Goal: Information Seeking & Learning: Learn about a topic

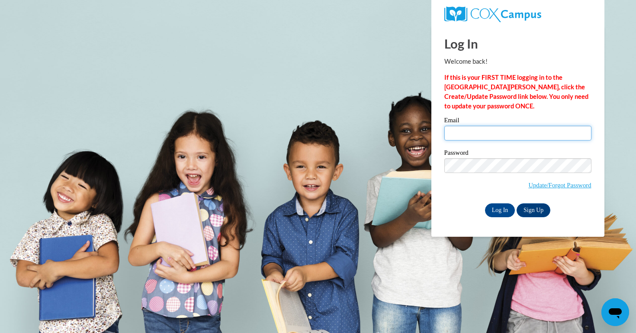
type input "jsmurphy151@mail.jamessprunt.edu"
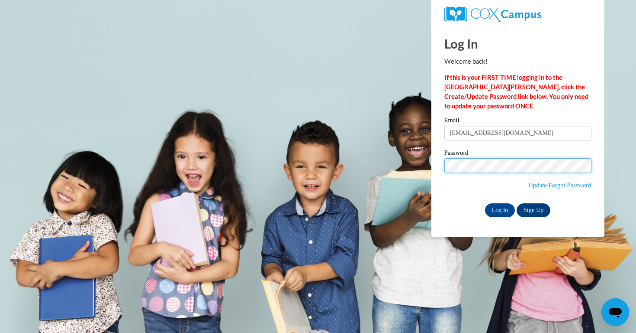
click at [500, 208] on input "Log In" at bounding box center [500, 210] width 30 height 14
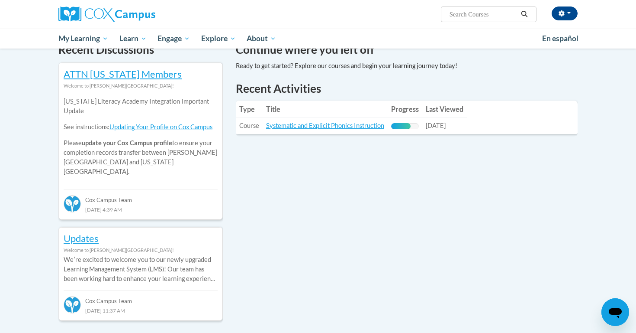
scroll to position [277, 0]
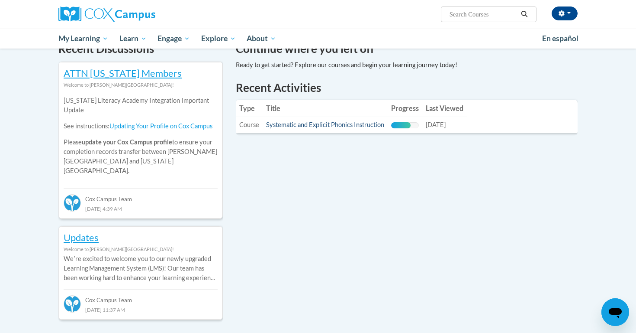
click at [341, 126] on link "Systematic and Explicit Phonics Instruction" at bounding box center [325, 124] width 118 height 7
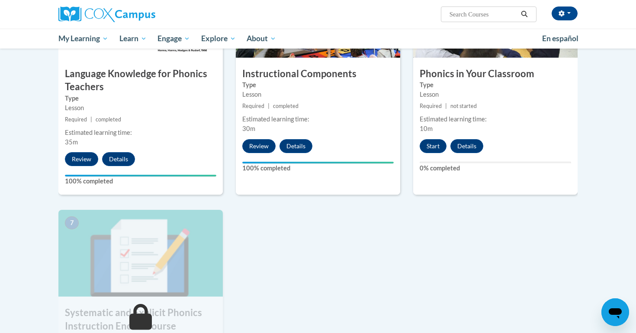
scroll to position [479, 0]
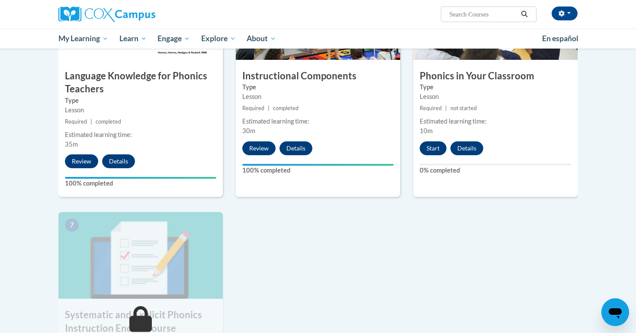
click at [432, 146] on button "Start" at bounding box center [433, 148] width 27 height 14
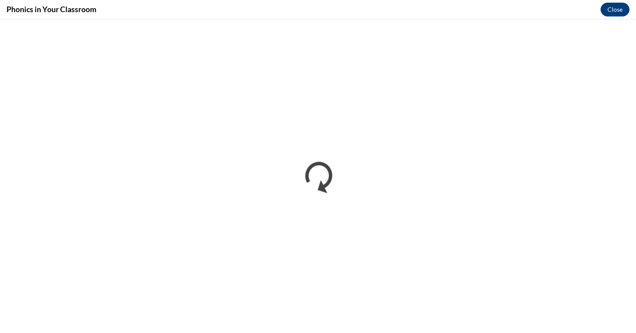
scroll to position [0, 0]
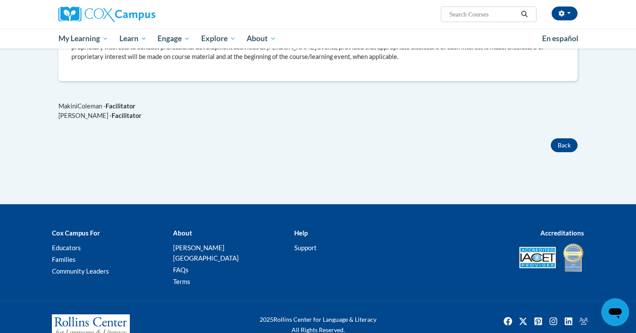
scroll to position [488, 0]
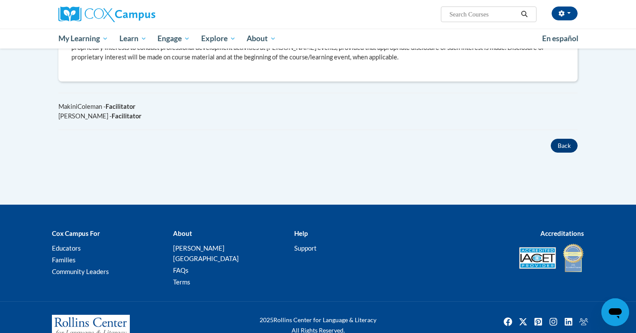
click at [564, 139] on button "Back" at bounding box center [564, 146] width 27 height 14
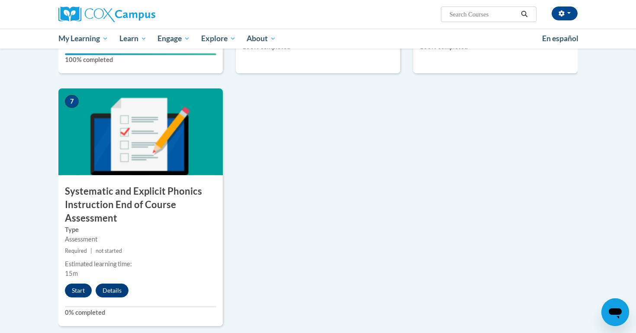
scroll to position [603, 0]
click at [78, 283] on button "Start" at bounding box center [78, 290] width 27 height 14
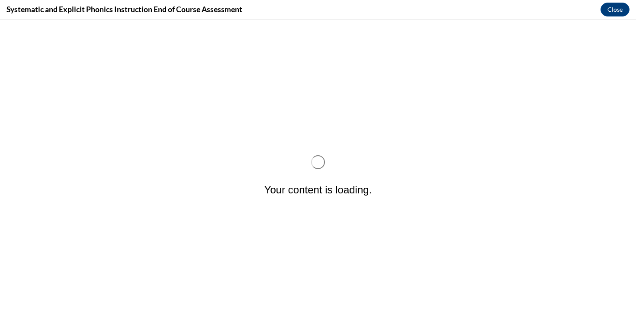
scroll to position [0, 0]
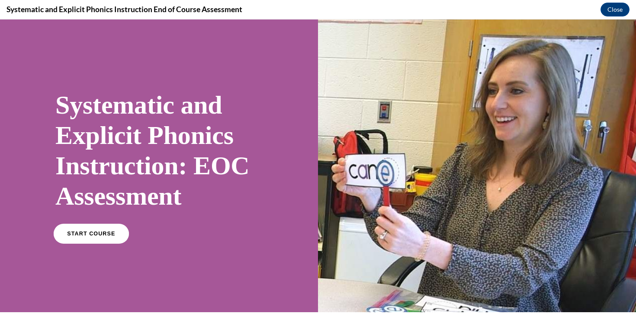
click at [114, 234] on link "START COURSE" at bounding box center [91, 233] width 75 height 20
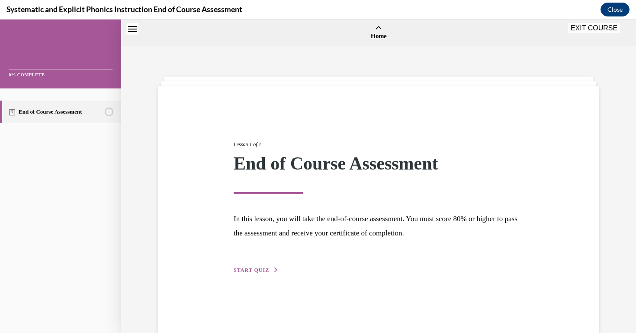
scroll to position [27, 0]
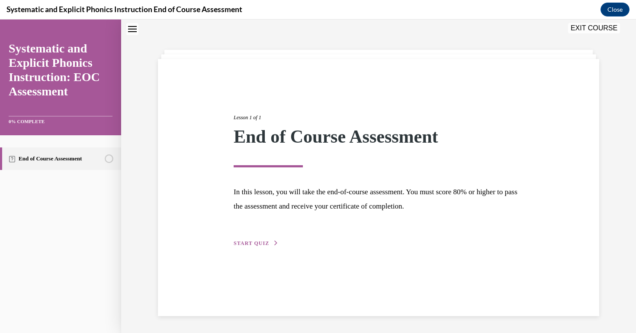
click at [254, 245] on span "START QUIZ" at bounding box center [252, 243] width 36 height 6
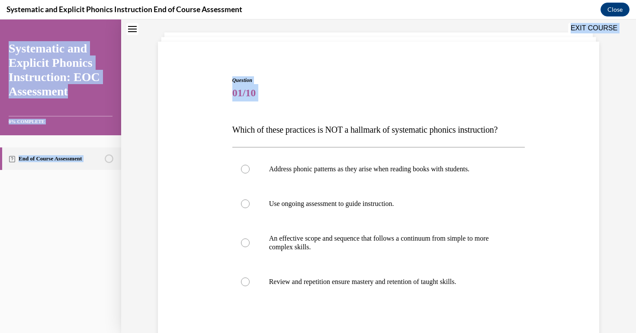
scroll to position [125, 0]
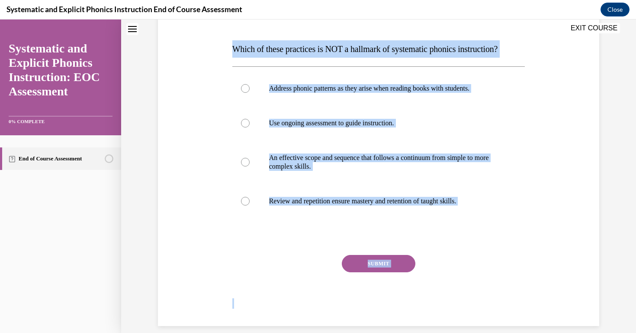
drag, startPoint x: 223, startPoint y: 148, endPoint x: 515, endPoint y: 306, distance: 332.3
click at [515, 306] on div "Question 01/10 Which of these practices is NOT a hallmark of systematic phonics…" at bounding box center [379, 148] width 446 height 356
copy div "Which of these practices is NOT a hallmark of systematic phonics instruction? A…"
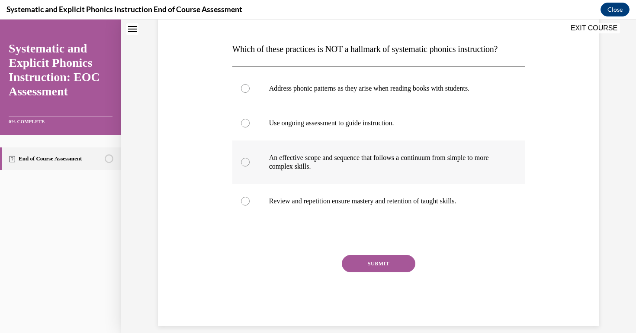
click at [519, 150] on div at bounding box center [379, 161] width 293 height 43
click at [396, 86] on p "Address phonic patterns as they arise when reading books with students." at bounding box center [386, 88] width 235 height 9
click at [395, 262] on button "SUBMIT" at bounding box center [379, 263] width 74 height 17
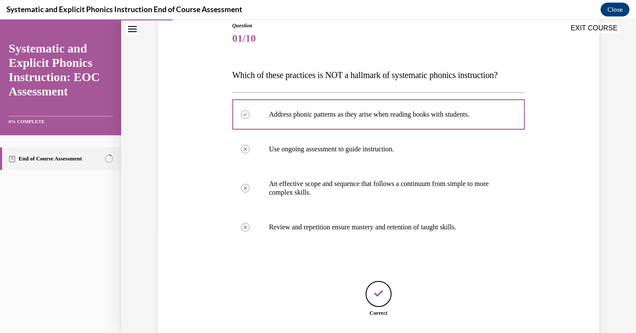
scroll to position [152, 0]
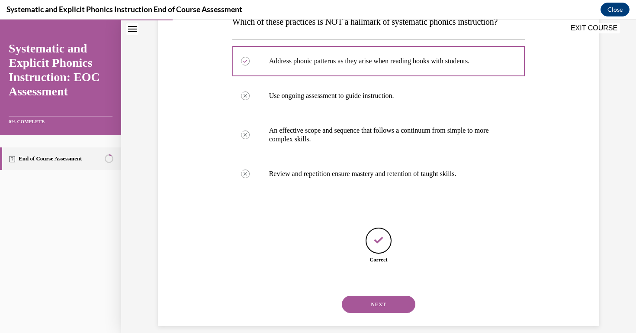
click at [383, 300] on button "NEXT" at bounding box center [379, 303] width 74 height 17
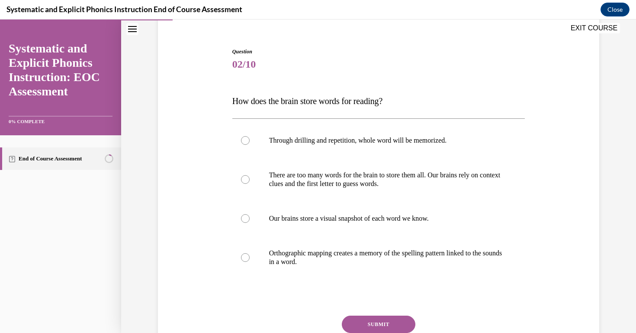
scroll to position [88, 0]
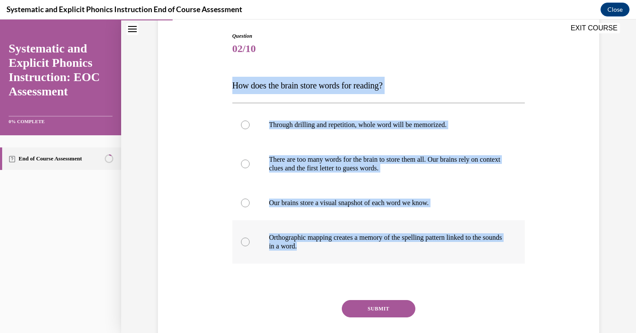
drag, startPoint x: 222, startPoint y: 83, endPoint x: 428, endPoint y: 241, distance: 259.6
click at [428, 241] on div "Question 02/10 How does the brain store words for reading? Through drilling and…" at bounding box center [379, 188] width 446 height 365
copy div "How does the brain store words for reading? Through drilling and repetition, wh…"
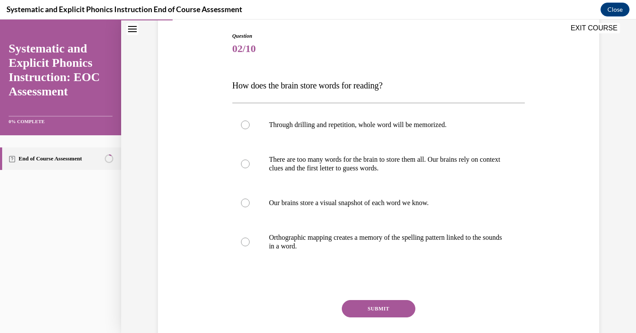
click at [537, 265] on div "Question 02/10 How does the brain store words for reading? Through drilling and…" at bounding box center [379, 188] width 446 height 365
click at [475, 238] on p "Orthographic mapping creates a memory of the spelling pattern linked to the sou…" at bounding box center [386, 241] width 235 height 17
click at [399, 310] on button "SUBMIT" at bounding box center [379, 308] width 74 height 17
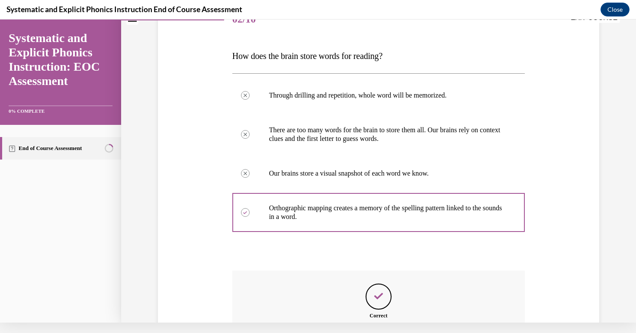
scroll to position [203, 0]
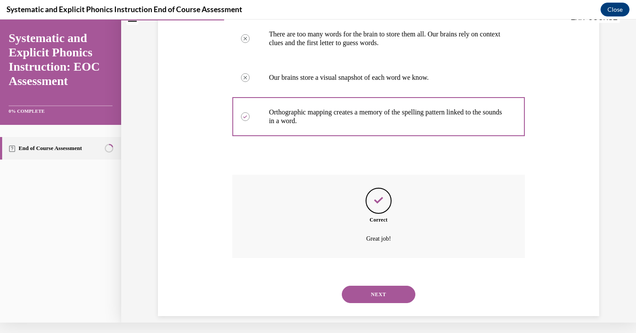
click at [398, 285] on button "NEXT" at bounding box center [379, 293] width 74 height 17
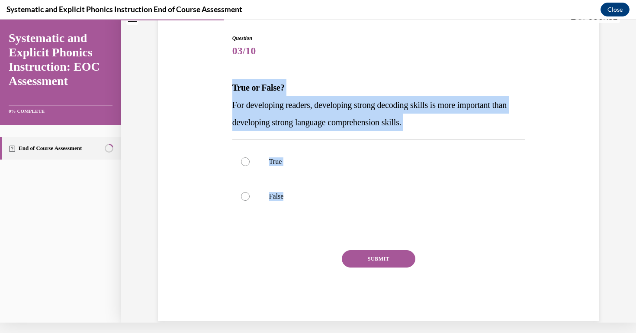
drag, startPoint x: 218, startPoint y: 90, endPoint x: 486, endPoint y: 227, distance: 301.5
click at [486, 227] on div "Question 03/10 True or False? For developing readers, developing strong decodin…" at bounding box center [379, 164] width 446 height 313
copy div "True or False? For developing readers, developing strong decoding skills is mor…"
click at [364, 230] on div at bounding box center [379, 231] width 293 height 10
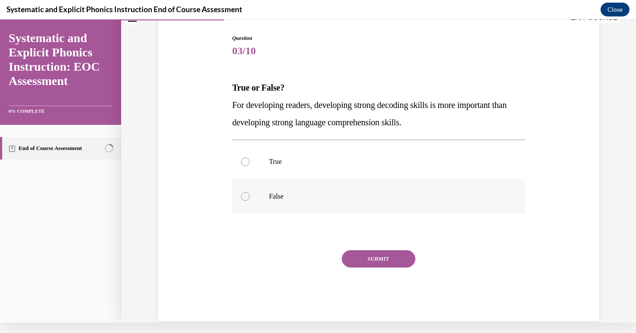
click at [277, 196] on p "False" at bounding box center [386, 196] width 235 height 9
click at [368, 258] on button "SUBMIT" at bounding box center [379, 258] width 74 height 17
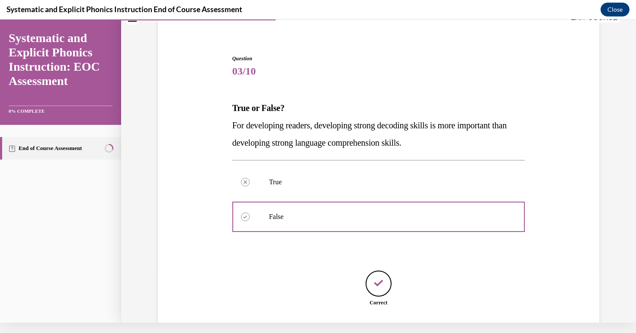
scroll to position [109, 0]
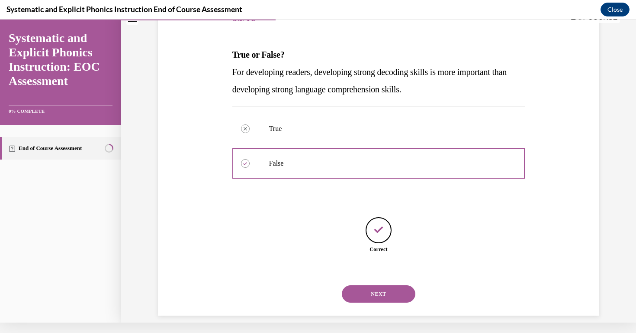
click at [368, 285] on button "NEXT" at bounding box center [379, 293] width 74 height 17
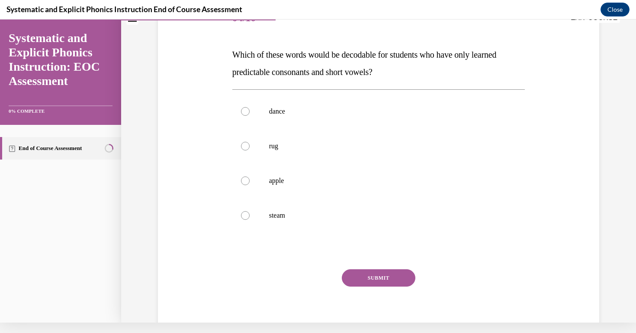
scroll to position [0, 0]
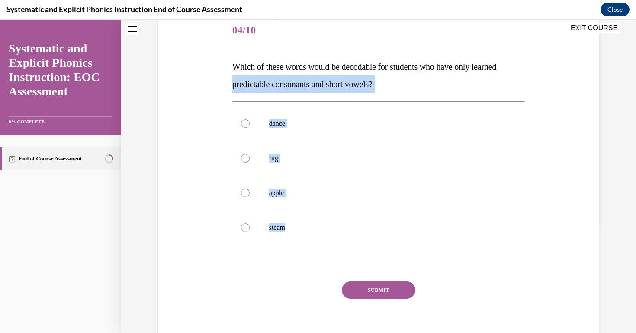
drag, startPoint x: 220, startPoint y: 75, endPoint x: 397, endPoint y: 255, distance: 252.0
click at [397, 255] on div "Question 04/10 Which of these words would be decodable for students who have on…" at bounding box center [379, 169] width 446 height 365
copy div "predictable consonants and short vowels? dance rug apple steam"
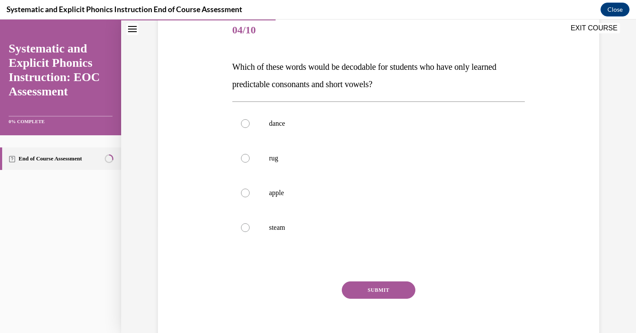
click at [537, 174] on div "Question 04/10 Which of these words would be decodable for students who have on…" at bounding box center [379, 169] width 446 height 365
click at [275, 150] on div at bounding box center [379, 158] width 293 height 35
click at [381, 287] on button "SUBMIT" at bounding box center [379, 289] width 74 height 17
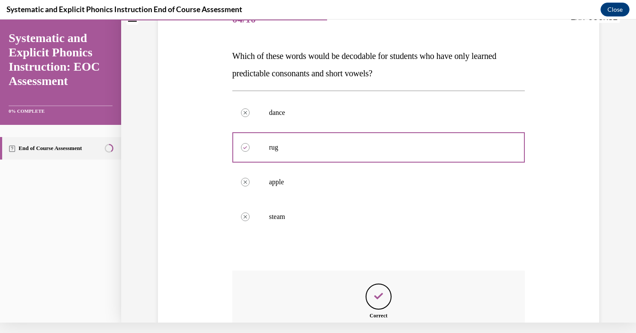
scroll to position [203, 0]
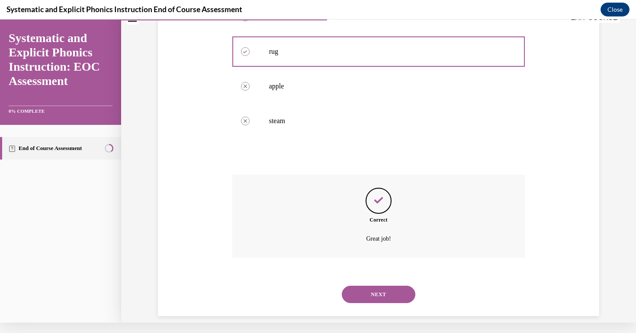
click at [381, 287] on button "NEXT" at bounding box center [379, 293] width 74 height 17
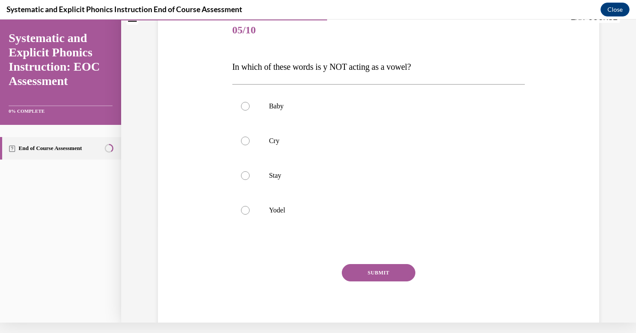
scroll to position [0, 0]
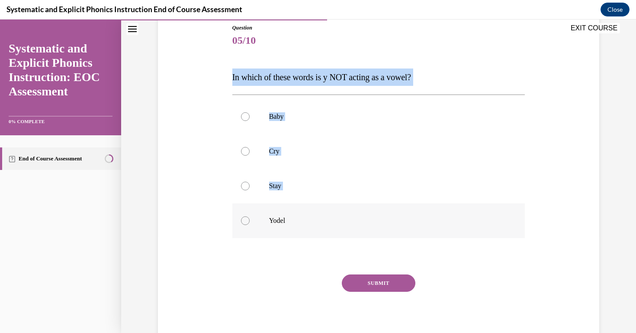
drag, startPoint x: 209, startPoint y: 73, endPoint x: 426, endPoint y: 228, distance: 266.9
click at [426, 228] on div "Question 05/10 In which of these words is y NOT acting as a vowel? Baby Cry Sta…" at bounding box center [379, 171] width 446 height 347
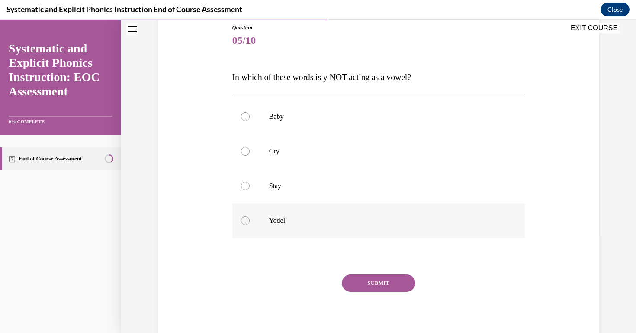
click at [452, 233] on div at bounding box center [379, 220] width 293 height 35
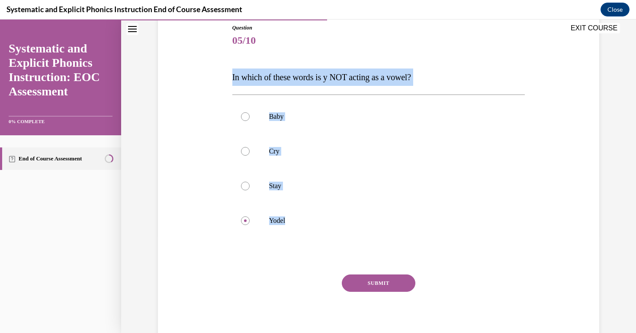
drag, startPoint x: 226, startPoint y: 75, endPoint x: 413, endPoint y: 251, distance: 257.0
click at [413, 251] on div "Question 05/10 In which of these words is y NOT acting as a vowel? Baby Cry Sta…" at bounding box center [379, 171] width 446 height 347
copy div "In which of these words is y NOT acting as a vowel? Baby Cry Stay Yodel"
click at [439, 256] on div at bounding box center [379, 256] width 293 height 10
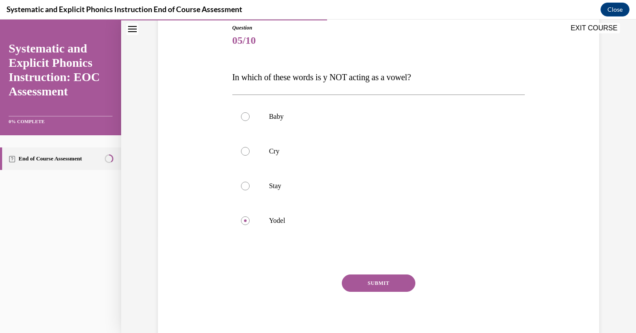
click at [394, 287] on button "SUBMIT" at bounding box center [379, 282] width 74 height 17
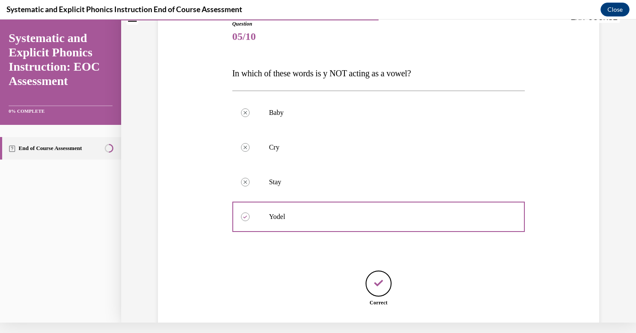
scroll to position [143, 0]
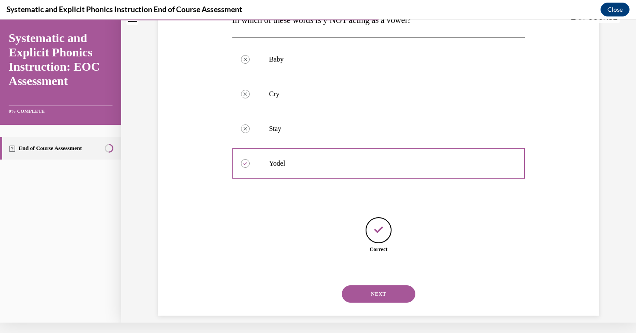
click at [398, 285] on button "NEXT" at bounding box center [379, 293] width 74 height 17
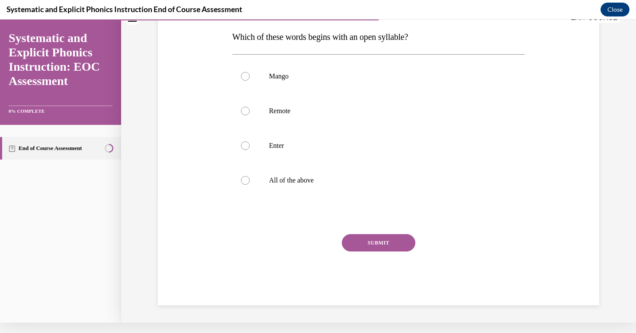
scroll to position [0, 0]
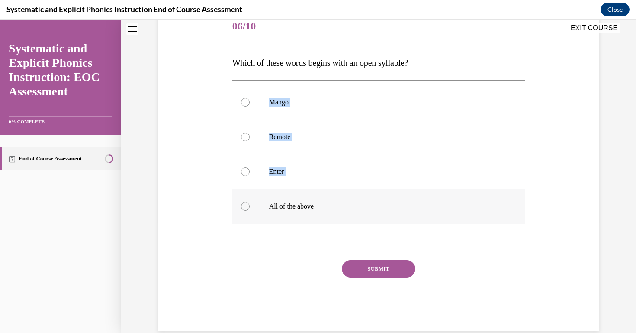
drag, startPoint x: 216, startPoint y: 80, endPoint x: 381, endPoint y: 198, distance: 202.9
click at [381, 198] on div "Question 06/10 Which of these words begins with an open syllable? Mango Remote …" at bounding box center [379, 157] width 446 height 347
click at [202, 171] on div "Question 06/10 Which of these words begins with an open syllable? Mango Remote …" at bounding box center [379, 157] width 446 height 347
drag, startPoint x: 222, startPoint y: 69, endPoint x: 452, endPoint y: 187, distance: 257.9
click at [452, 186] on div "Question 06/10 Which of these words begins with an open syllable? Mango Remote …" at bounding box center [379, 157] width 446 height 347
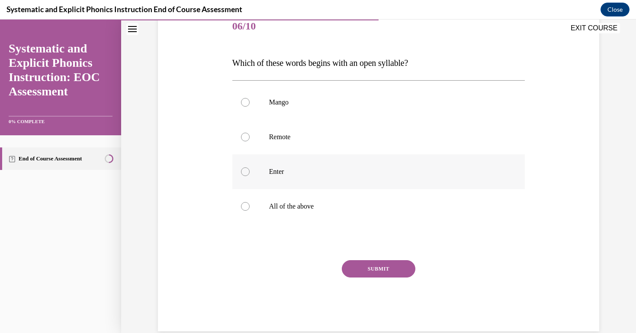
click at [452, 187] on div at bounding box center [379, 171] width 293 height 35
click at [219, 61] on div "Question 06/10 Which of these words begins with an open syllable? Mango Remote …" at bounding box center [379, 157] width 446 height 347
drag, startPoint x: 222, startPoint y: 78, endPoint x: 422, endPoint y: 145, distance: 211.5
click at [422, 145] on div "Question 06/10 Which of these words begins with an open syllable? Mango Remote …" at bounding box center [379, 157] width 446 height 347
click at [207, 123] on div "Question 06/10 Which of these words begins with an open syllable? Mango Remote …" at bounding box center [379, 157] width 446 height 347
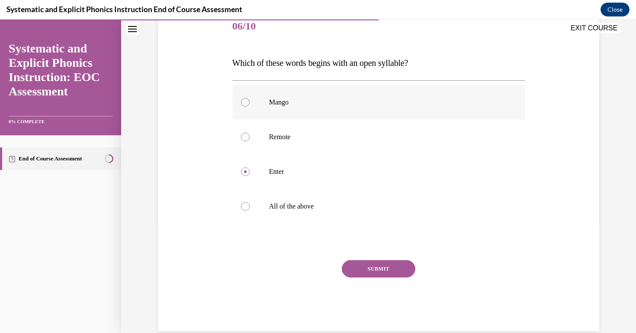
drag, startPoint x: 234, startPoint y: 76, endPoint x: 435, endPoint y: 87, distance: 201.2
click at [436, 87] on div "Question 06/10 Which of these words begins with an open syllable? Mango Remote …" at bounding box center [379, 170] width 293 height 321
click at [430, 71] on p "Which of these words begins with an open syllable?" at bounding box center [379, 62] width 293 height 17
drag, startPoint x: 219, startPoint y: 76, endPoint x: 419, endPoint y: 76, distance: 200.0
click at [419, 76] on div "Question 06/10 Which of these words begins with an open syllable? Mango Remote …" at bounding box center [379, 157] width 446 height 347
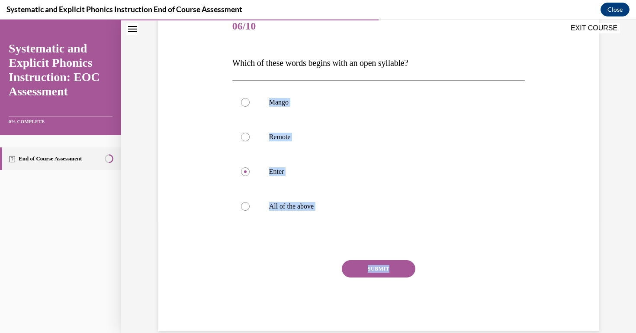
drag, startPoint x: 229, startPoint y: 72, endPoint x: 438, endPoint y: 260, distance: 281.2
click at [438, 260] on div "Question 06/10 Which of these words begins with an open syllable? Mango Remote …" at bounding box center [379, 157] width 446 height 347
click at [438, 260] on div "SUBMIT" at bounding box center [379, 281] width 293 height 43
drag, startPoint x: 220, startPoint y: 74, endPoint x: 392, endPoint y: 194, distance: 209.4
click at [392, 194] on div "Question 06/10 Which of these words begins with an open syllable? Mango Remote …" at bounding box center [379, 157] width 446 height 347
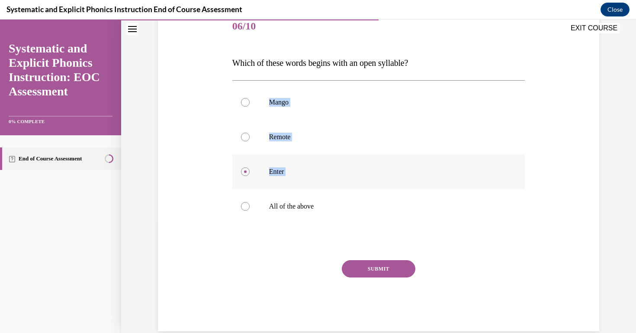
click at [391, 167] on div at bounding box center [379, 171] width 293 height 35
click at [296, 147] on div at bounding box center [379, 137] width 293 height 35
click at [363, 278] on div "SUBMIT" at bounding box center [379, 281] width 293 height 43
click at [393, 279] on div "SUBMIT" at bounding box center [379, 281] width 293 height 43
click at [387, 288] on div "SUBMIT" at bounding box center [379, 281] width 293 height 43
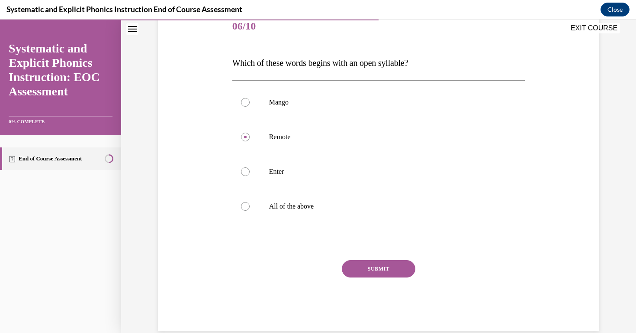
click at [394, 275] on button "SUBMIT" at bounding box center [379, 268] width 74 height 17
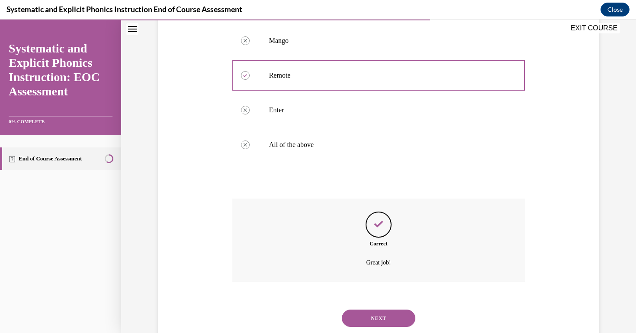
scroll to position [186, 0]
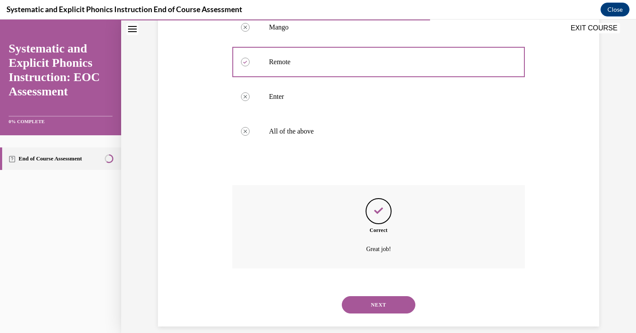
click at [388, 296] on button "NEXT" at bounding box center [379, 304] width 74 height 17
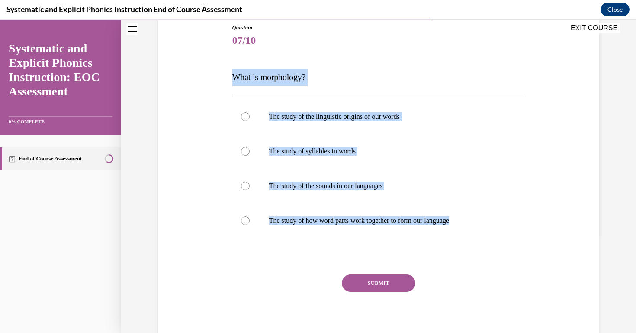
drag, startPoint x: 225, startPoint y: 74, endPoint x: 372, endPoint y: 250, distance: 228.7
click at [372, 250] on div "Question 07/10 What is morphology? The study of the linguistic origins of our w…" at bounding box center [379, 171] width 446 height 347
copy div "What is morphology? The study of the linguistic origins of our words The study …"
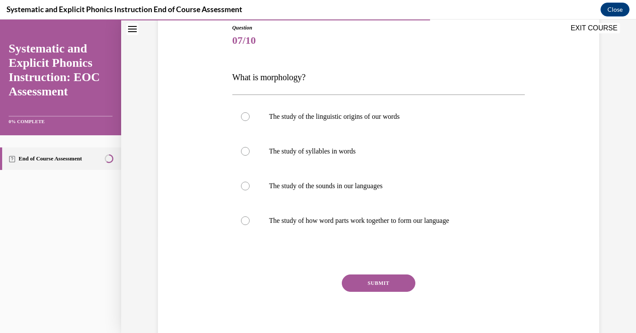
click at [539, 162] on div "Question 07/10 What is morphology? The study of the linguistic origins of our w…" at bounding box center [379, 171] width 446 height 347
click at [427, 223] on p "The study of how word parts work together to form our language" at bounding box center [386, 220] width 235 height 9
click at [401, 283] on button "SUBMIT" at bounding box center [379, 282] width 74 height 17
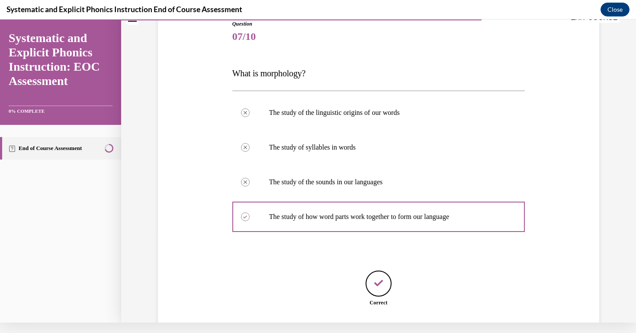
scroll to position [143, 0]
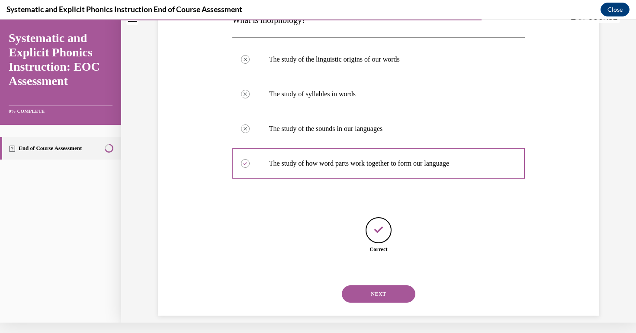
click at [391, 285] on button "NEXT" at bounding box center [379, 293] width 74 height 17
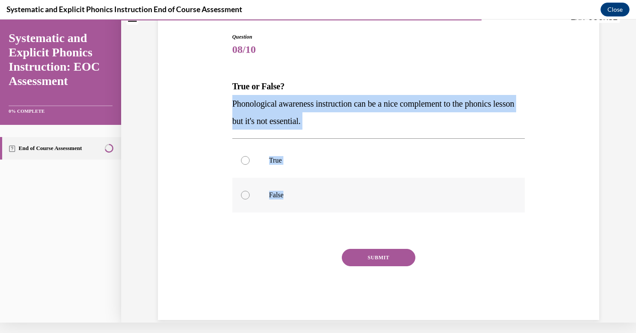
drag, startPoint x: 221, startPoint y: 95, endPoint x: 341, endPoint y: 197, distance: 157.6
click at [341, 197] on div "Question 08/10 True or False? Phonological awareness instruction can be a nice …" at bounding box center [379, 163] width 446 height 313
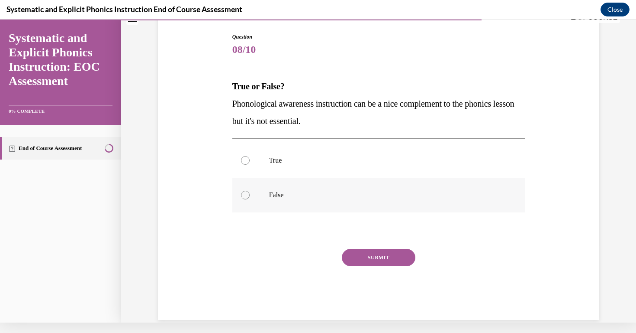
click at [497, 190] on div at bounding box center [379, 195] width 293 height 35
click at [394, 261] on button "SUBMIT" at bounding box center [379, 257] width 74 height 17
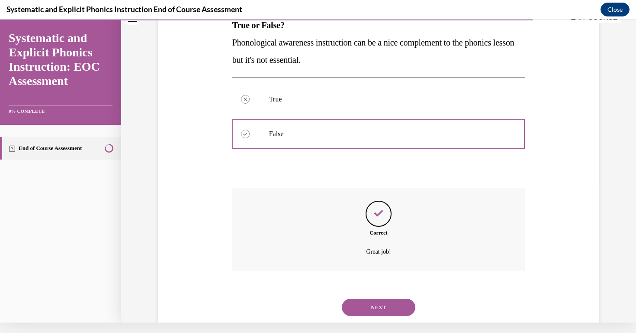
scroll to position [151, 0]
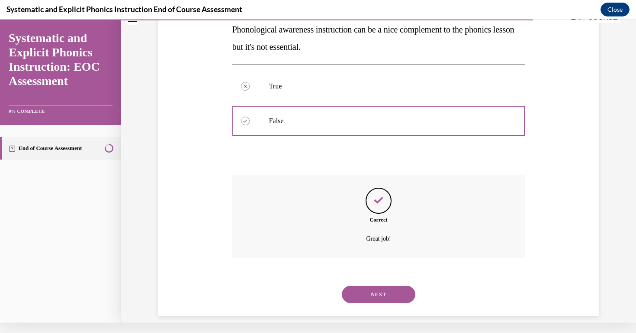
click at [381, 285] on button "NEXT" at bounding box center [379, 293] width 74 height 17
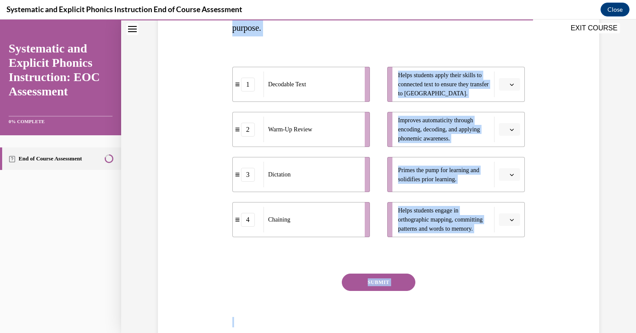
scroll to position [164, 0]
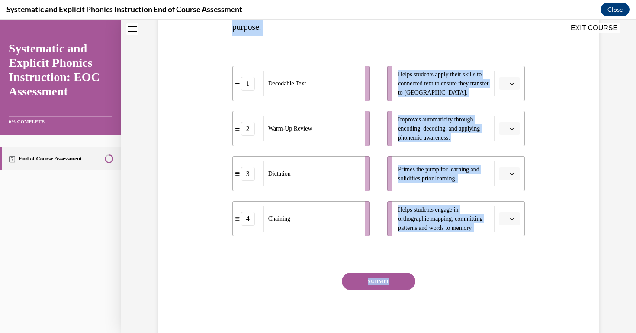
drag, startPoint x: 233, startPoint y: 122, endPoint x: 489, endPoint y: 312, distance: 319.1
click at [489, 312] on div "Question 09/10 Match these instructional components from an effective phonics l…" at bounding box center [379, 136] width 446 height 413
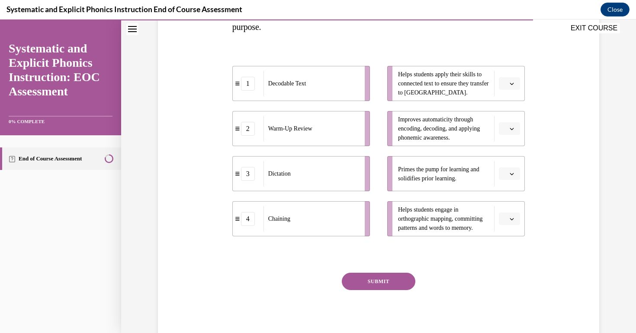
click at [518, 281] on div "SUBMIT" at bounding box center [379, 293] width 293 height 43
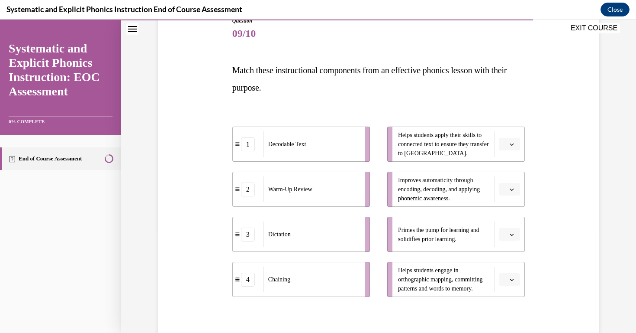
scroll to position [102, 0]
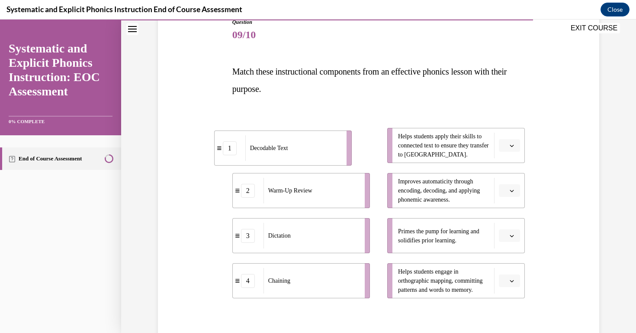
drag, startPoint x: 263, startPoint y: 156, endPoint x: 221, endPoint y: 158, distance: 42.5
click at [221, 158] on li "1 Decodable Text" at bounding box center [283, 147] width 138 height 35
drag, startPoint x: 274, startPoint y: 152, endPoint x: 264, endPoint y: 142, distance: 13.8
click at [264, 142] on div "Decodable Text" at bounding box center [310, 139] width 96 height 26
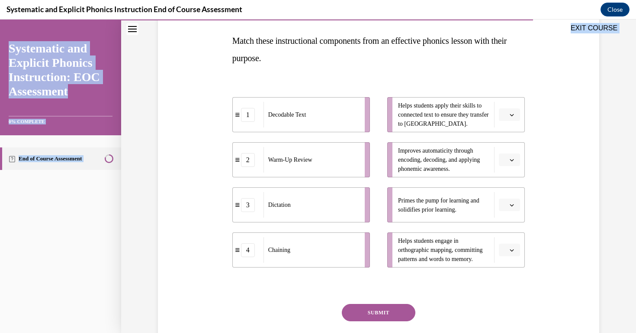
drag, startPoint x: 227, startPoint y: 73, endPoint x: 601, endPoint y: 335, distance: 456.7
click at [601, 332] on html "SKIP TO LESSON EXIT COURSE Systematic and Explicit Phonics Instruction: EOC Ass…" at bounding box center [318, 175] width 636 height 313
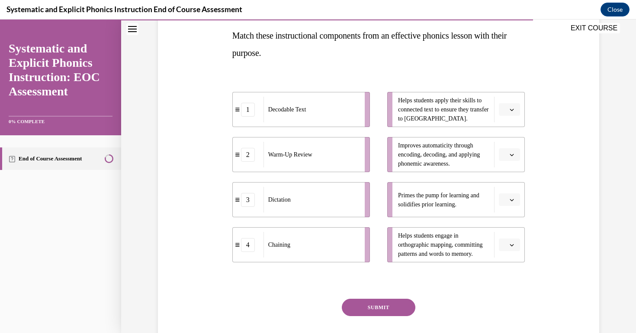
click at [580, 269] on div "Question 09/10 Match these instructional components from an effective phonics l…" at bounding box center [379, 162] width 446 height 413
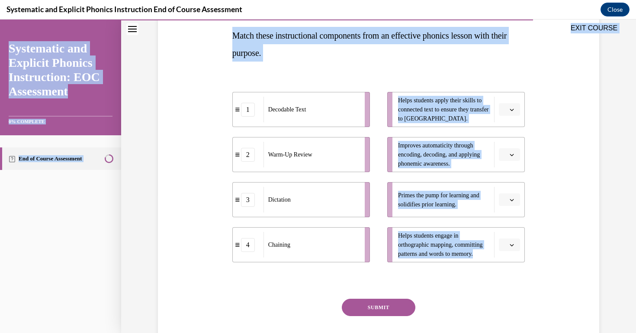
drag, startPoint x: 223, startPoint y: 36, endPoint x: 504, endPoint y: 264, distance: 361.4
click at [504, 264] on div "EXIT COURSE Systematic and Explicit Phonics Instruction: EOC Assessment 0% COMP…" at bounding box center [318, 175] width 636 height 313
copy div "EXIT COURSE Systematic and Explicit Phonics Instruction: EOC Assessment 0% COMP…"
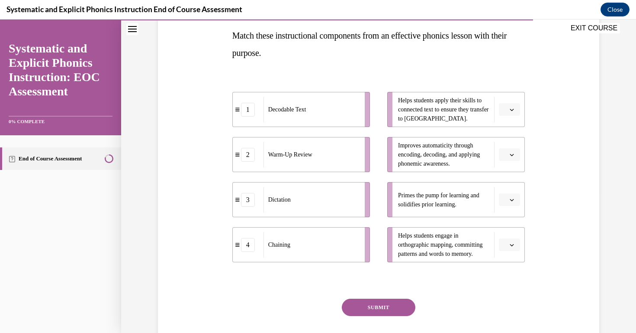
click at [178, 214] on div "Question 09/10 Match these instructional components from an effective phonics l…" at bounding box center [379, 162] width 446 height 413
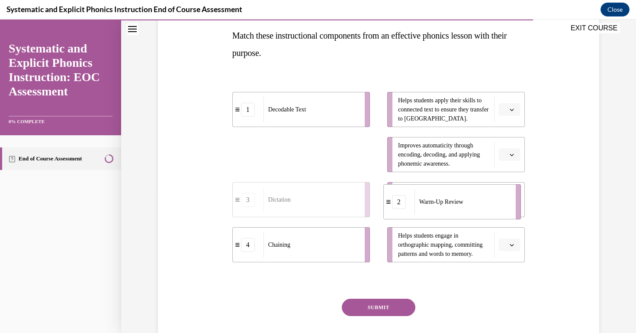
drag, startPoint x: 311, startPoint y: 155, endPoint x: 462, endPoint y: 203, distance: 158.3
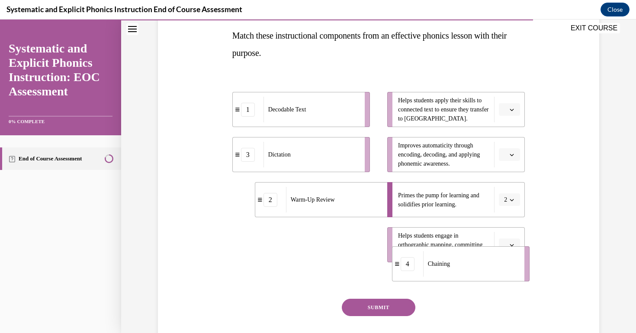
drag, startPoint x: 331, startPoint y: 246, endPoint x: 494, endPoint y: 254, distance: 163.0
click at [494, 254] on div "Chaining" at bounding box center [471, 264] width 96 height 26
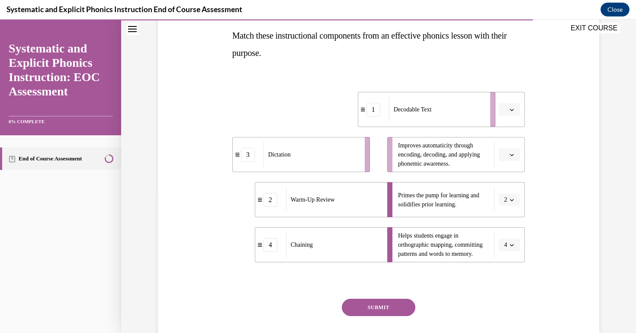
drag, startPoint x: 360, startPoint y: 117, endPoint x: 472, endPoint y: 114, distance: 111.8
click at [469, 114] on div "Decodable Text" at bounding box center [437, 110] width 96 height 26
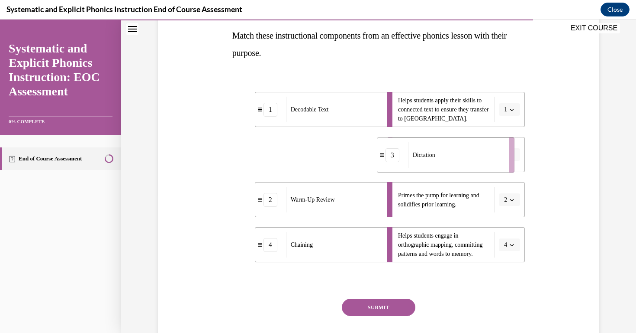
drag, startPoint x: 351, startPoint y: 162, endPoint x: 471, endPoint y: 160, distance: 120.4
click at [471, 160] on div "Dictation" at bounding box center [456, 155] width 96 height 26
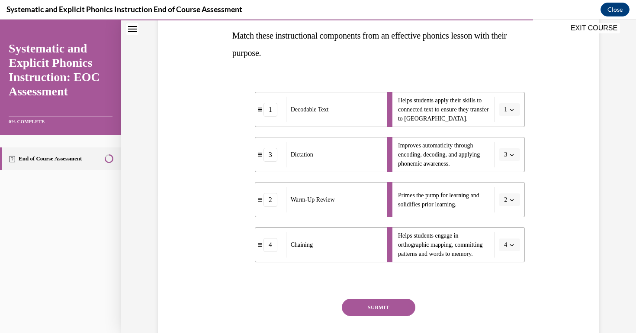
click at [380, 304] on button "SUBMIT" at bounding box center [379, 306] width 74 height 17
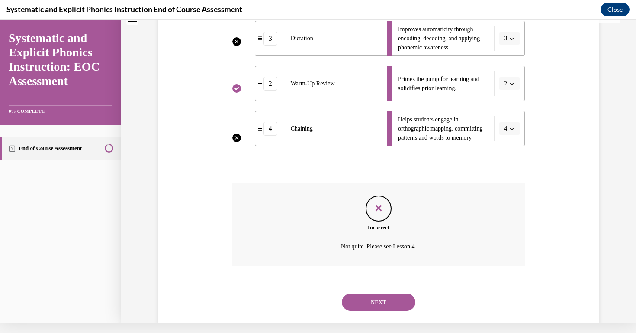
scroll to position [252, 0]
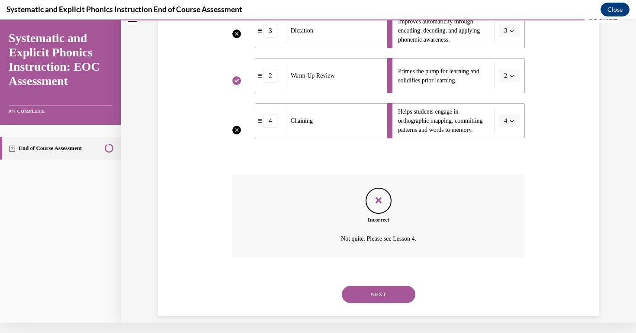
click at [395, 286] on button "NEXT" at bounding box center [379, 293] width 74 height 17
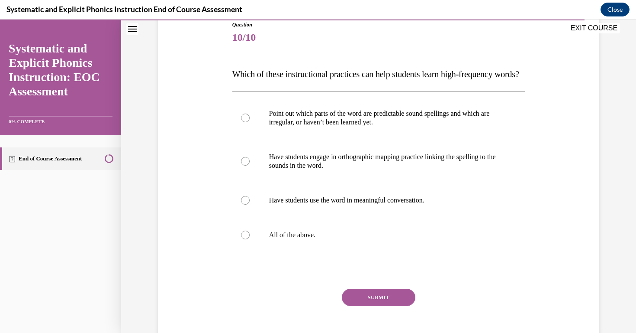
scroll to position [114, 0]
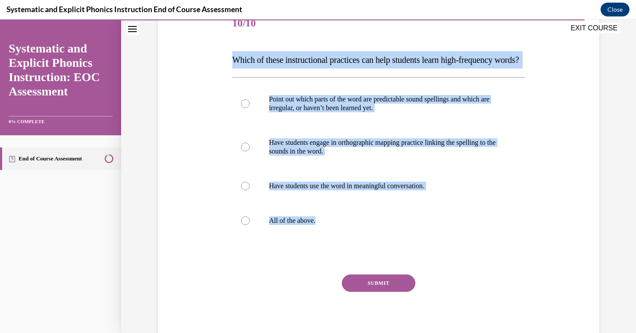
drag, startPoint x: 227, startPoint y: 52, endPoint x: 568, endPoint y: 260, distance: 399.3
click at [568, 260] on div "Question 10/10 Which of these instructional practices can help students learn h…" at bounding box center [379, 163] width 446 height 365
copy div "Which of these instructional practices can help students learn high-frequency w…"
click at [578, 223] on div "Question 10/10 Which of these instructional practices can help students learn h…" at bounding box center [379, 163] width 446 height 365
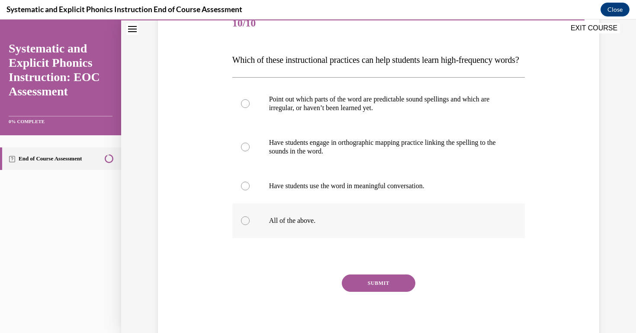
click at [325, 238] on div at bounding box center [379, 220] width 293 height 35
click at [371, 291] on button "SUBMIT" at bounding box center [379, 282] width 74 height 17
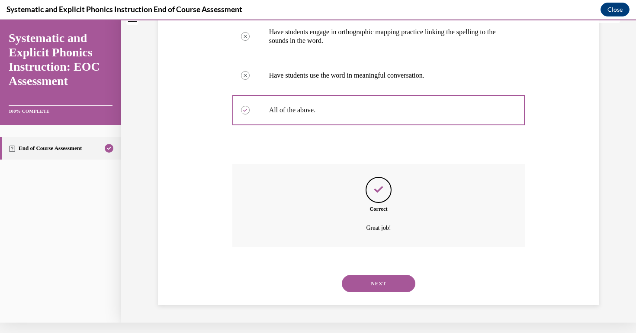
scroll to position [220, 0]
click at [373, 282] on button "NEXT" at bounding box center [379, 283] width 74 height 17
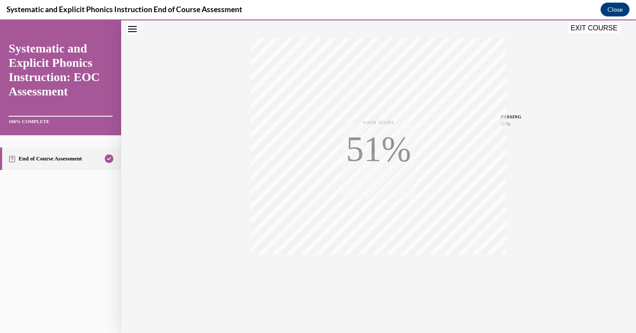
scroll to position [131, 0]
click at [614, 8] on button "Close" at bounding box center [615, 10] width 29 height 14
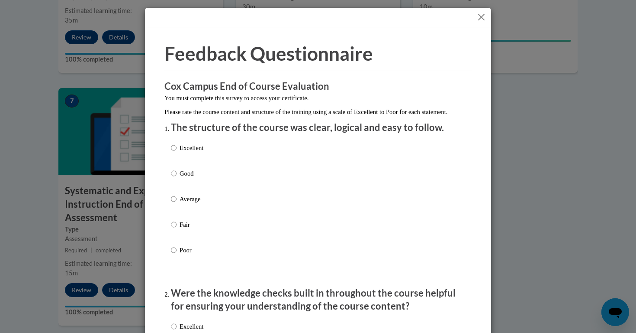
click at [194, 152] on p "Excellent" at bounding box center [192, 148] width 24 height 10
click at [177, 152] on input "Excellent" at bounding box center [174, 148] width 6 height 10
radio input "true"
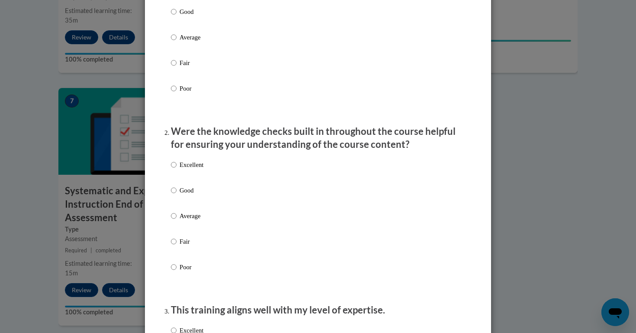
scroll to position [162, 0]
click at [191, 194] on p "Good" at bounding box center [192, 189] width 24 height 10
click at [177, 194] on input "Good" at bounding box center [174, 189] width 6 height 10
radio input "true"
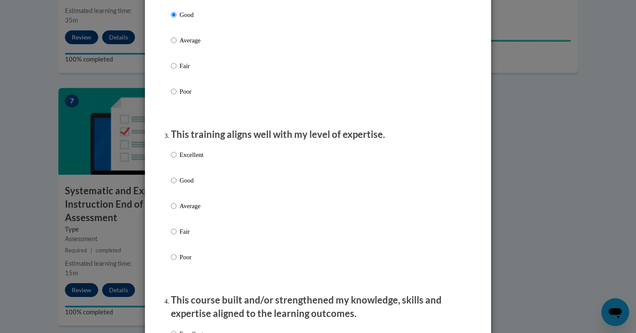
scroll to position [337, 0]
click at [194, 184] on p "Good" at bounding box center [192, 180] width 24 height 10
click at [177, 184] on input "Good" at bounding box center [174, 180] width 6 height 10
radio input "true"
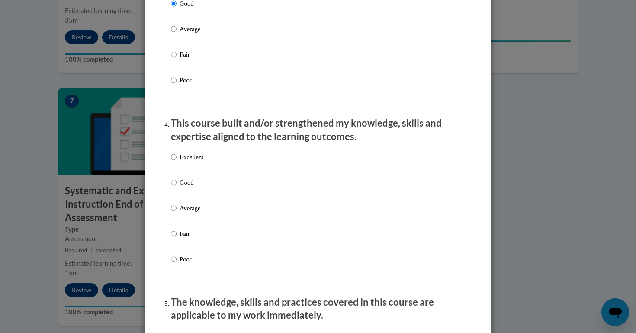
scroll to position [516, 0]
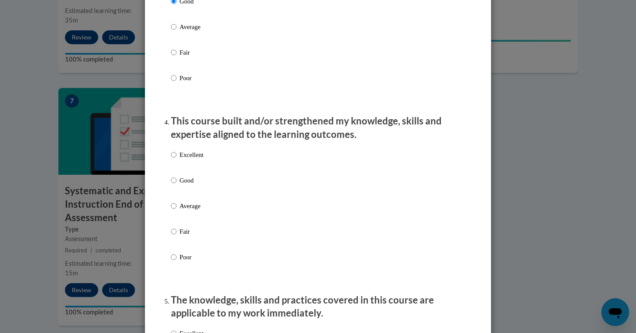
click at [192, 185] on p "Good" at bounding box center [192, 180] width 24 height 10
click at [177, 185] on input "Good" at bounding box center [174, 180] width 6 height 10
radio input "true"
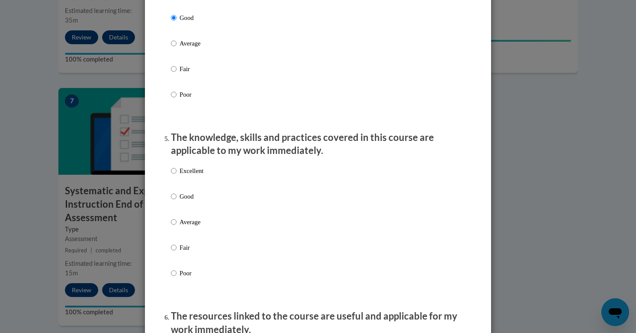
scroll to position [682, 0]
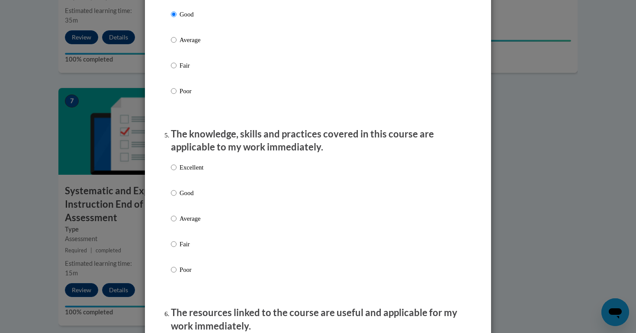
click at [196, 171] on p "Excellent" at bounding box center [192, 167] width 24 height 10
click at [177, 171] on input "Excellent" at bounding box center [174, 167] width 6 height 10
radio input "true"
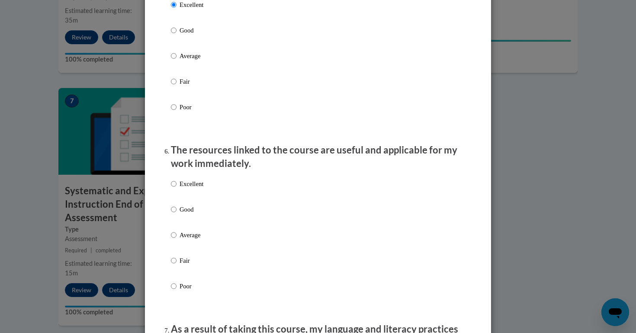
scroll to position [844, 0]
click at [191, 188] on p "Excellent" at bounding box center [192, 183] width 24 height 10
click at [177, 188] on input "Excellent" at bounding box center [174, 183] width 6 height 10
radio input "true"
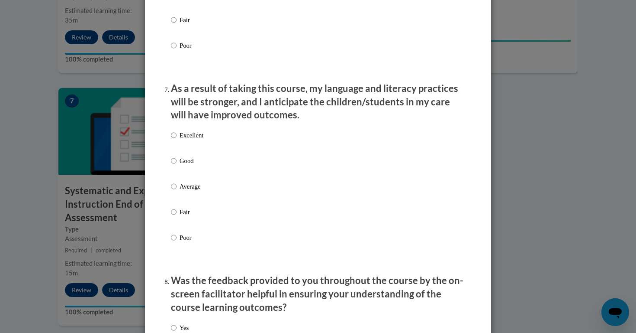
scroll to position [1085, 0]
click at [192, 165] on p "Good" at bounding box center [192, 160] width 24 height 10
click at [177, 165] on input "Good" at bounding box center [174, 160] width 6 height 10
radio input "true"
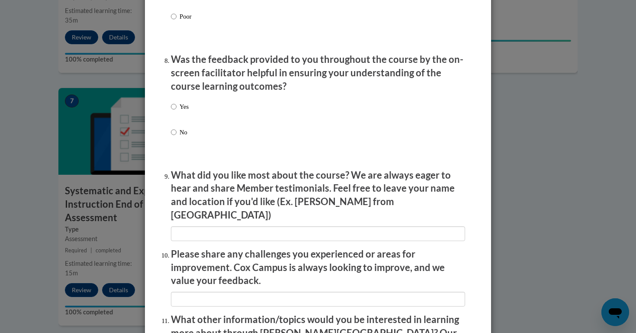
scroll to position [1306, 0]
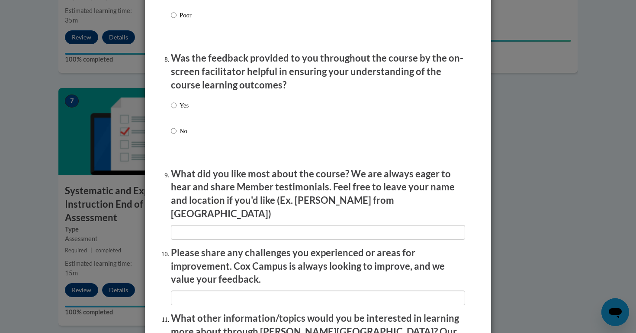
click at [188, 110] on p "Yes" at bounding box center [184, 105] width 9 height 10
click at [177, 110] on input "Yes" at bounding box center [174, 105] width 6 height 10
radio input "true"
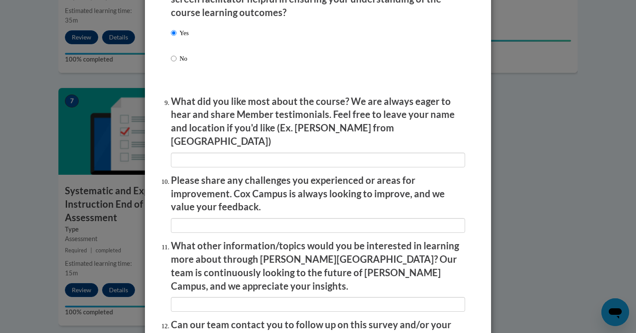
scroll to position [1390, 0]
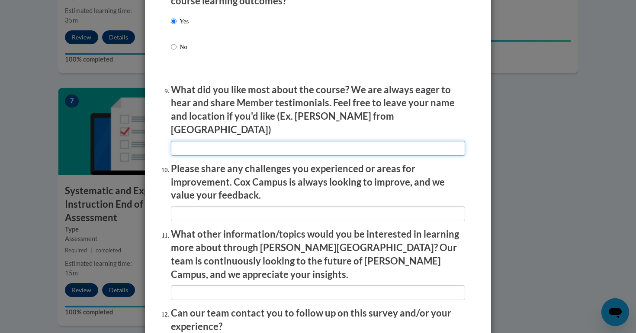
click at [373, 141] on input "textbox" at bounding box center [318, 148] width 294 height 15
type input "I liked seeing examples inside the classroom."
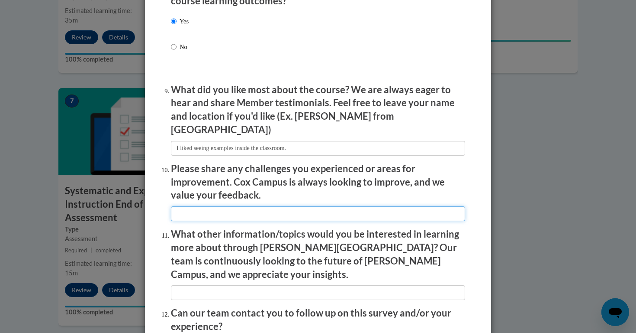
click at [342, 206] on input "textbox" at bounding box center [318, 213] width 294 height 15
type input "I thought it was very informative."
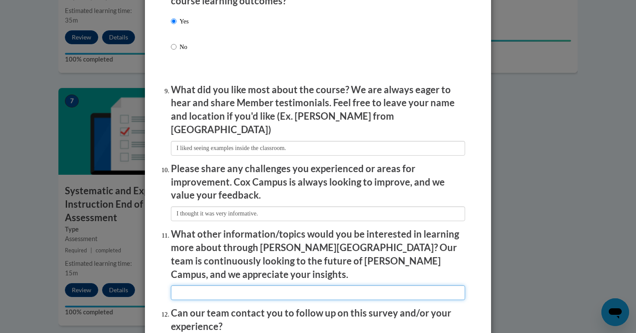
click at [316, 285] on input "textbox" at bounding box center [318, 292] width 294 height 15
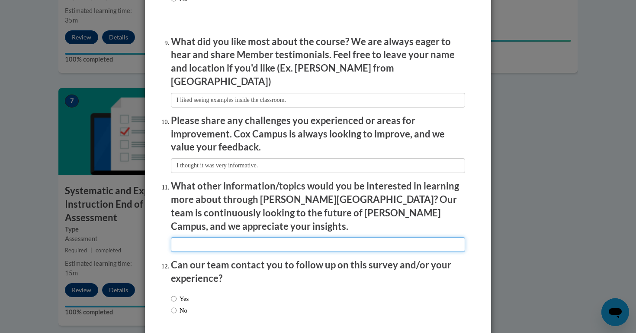
scroll to position [1439, 0]
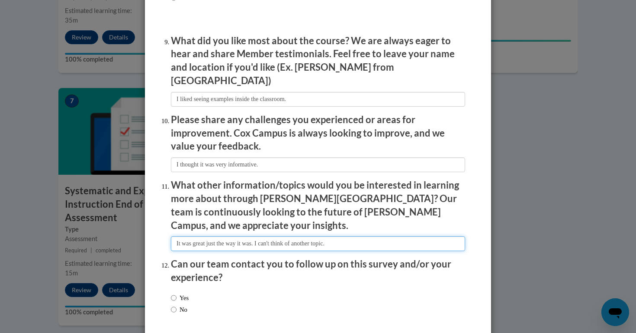
type input "It was great just the way it was. I can't think of another topic."
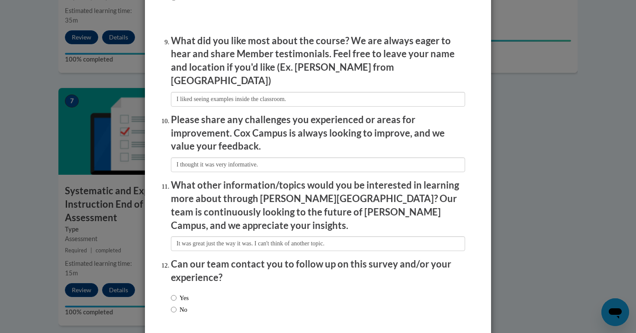
click at [186, 293] on label "Yes" at bounding box center [180, 298] width 18 height 10
click at [177, 293] on input "Yes" at bounding box center [174, 298] width 6 height 10
radio input "true"
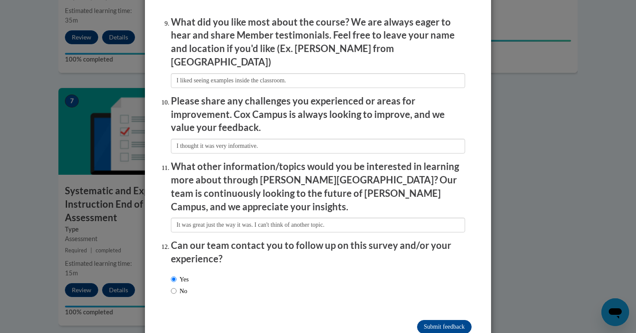
scroll to position [1457, 0]
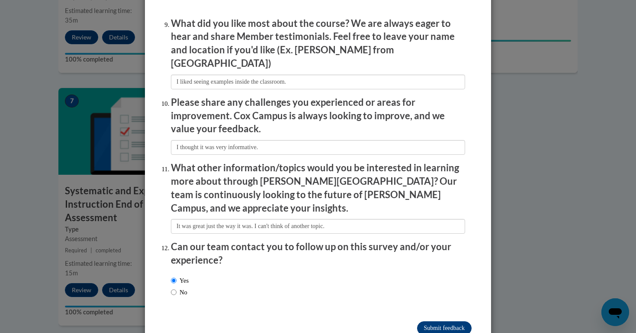
click at [450, 321] on input "Submit feedback" at bounding box center [444, 328] width 55 height 14
